Goal: Task Accomplishment & Management: Use online tool/utility

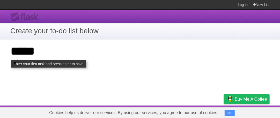
click input "**********" at bounding box center [0, 0] width 0 height 0
type input "*****"
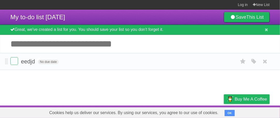
click at [31, 60] on span "eedjd" at bounding box center [28, 61] width 15 height 6
click at [6, 60] on span at bounding box center [6, 61] width 3 height 6
